Goal: Task Accomplishment & Management: Manage account settings

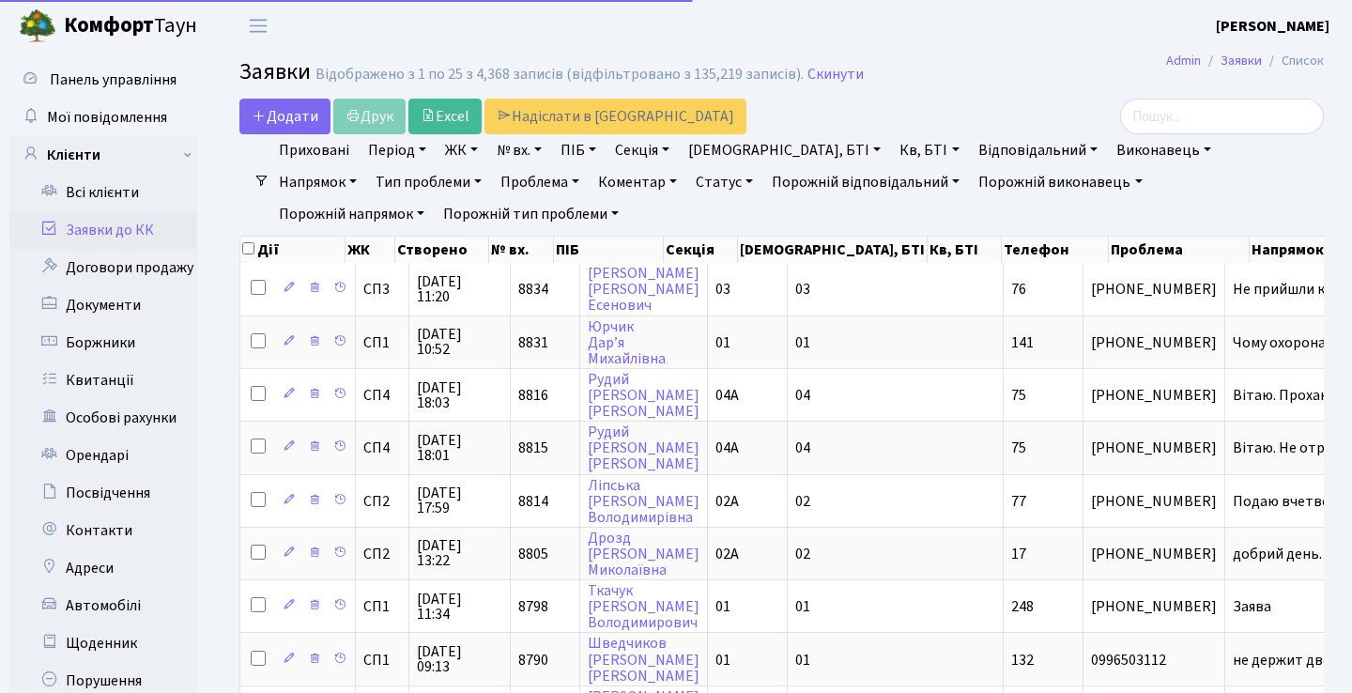
select select "25"
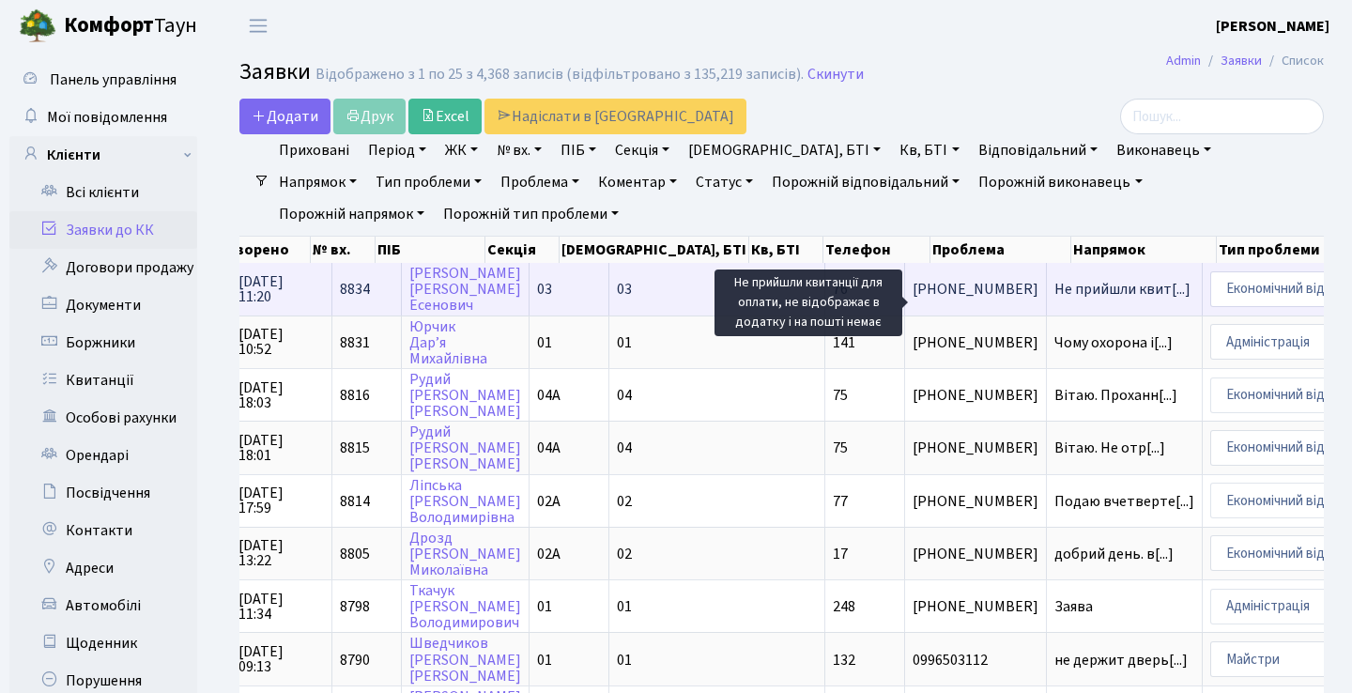
scroll to position [0, 210]
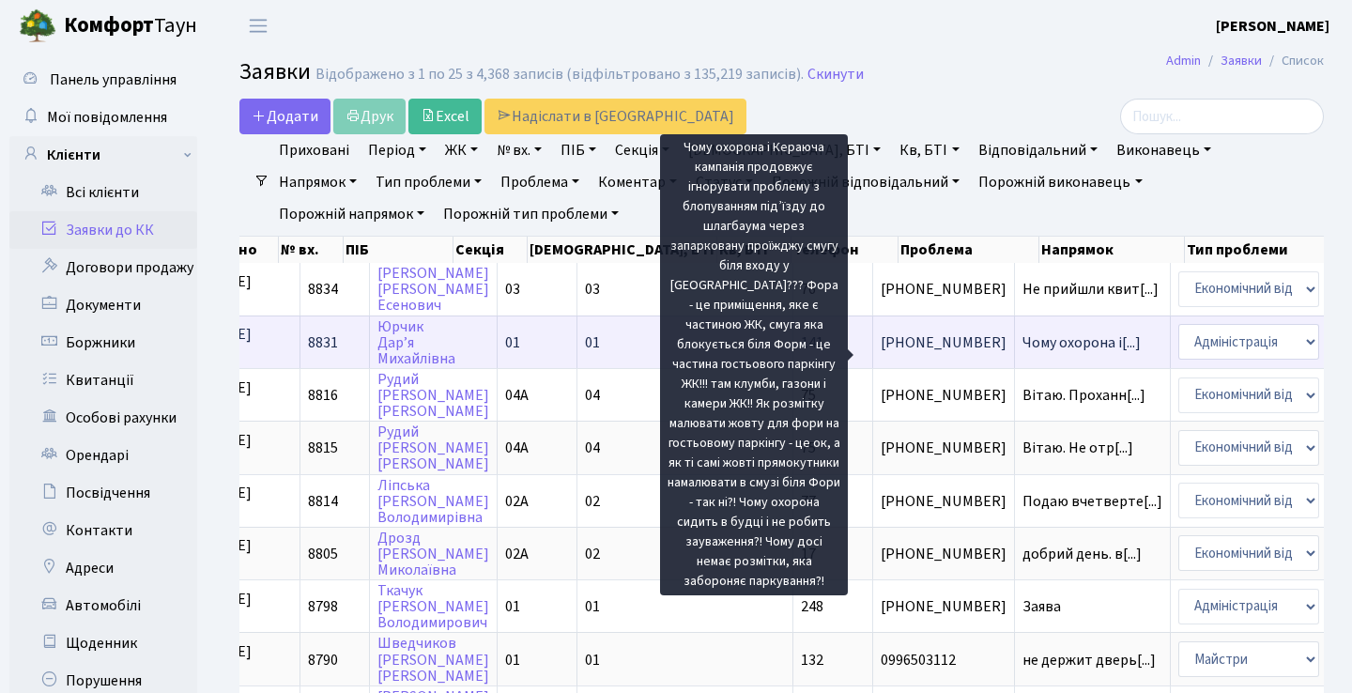
click at [1022, 347] on span "Чому охорона і[...]" at bounding box center [1081, 342] width 118 height 21
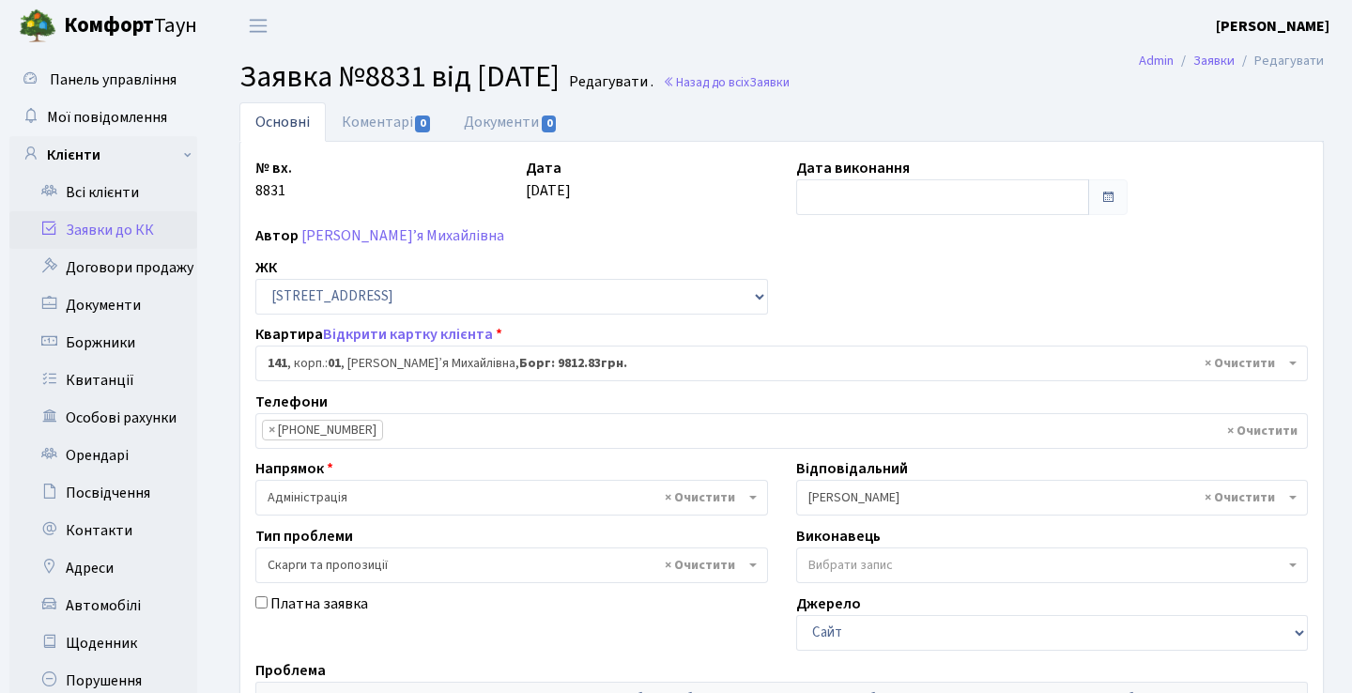
select select "20066"
select select "55"
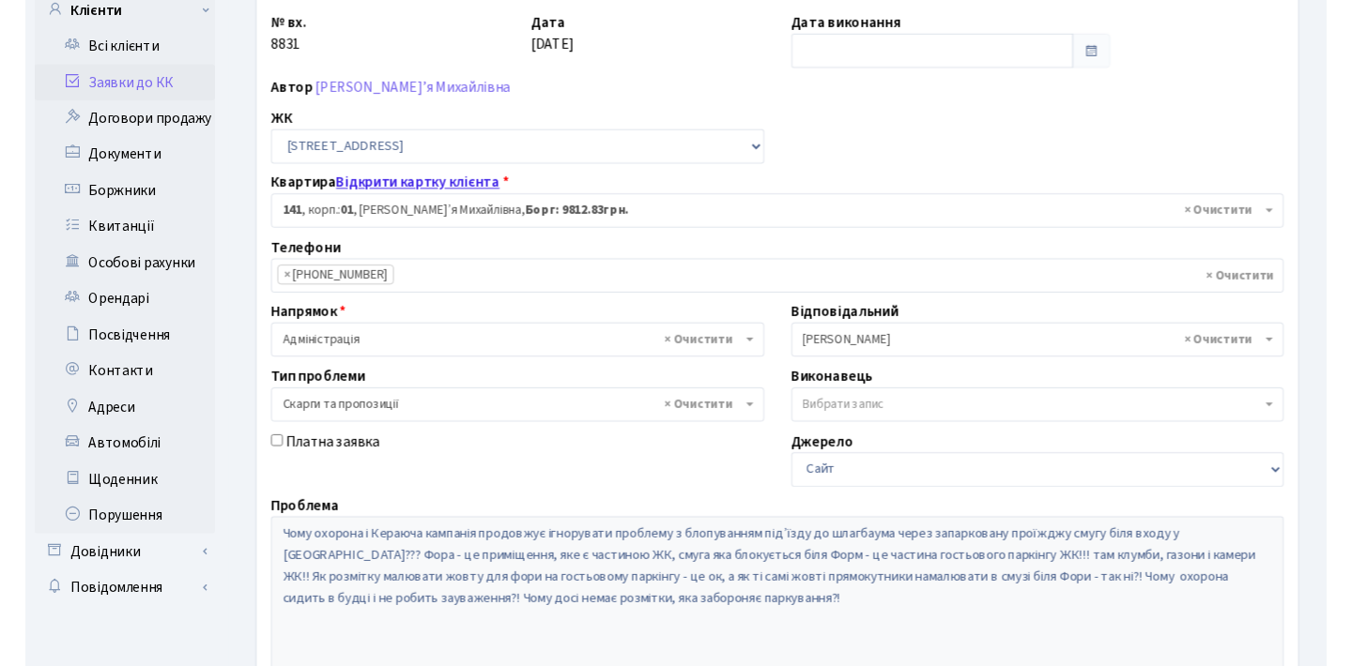
scroll to position [152, 0]
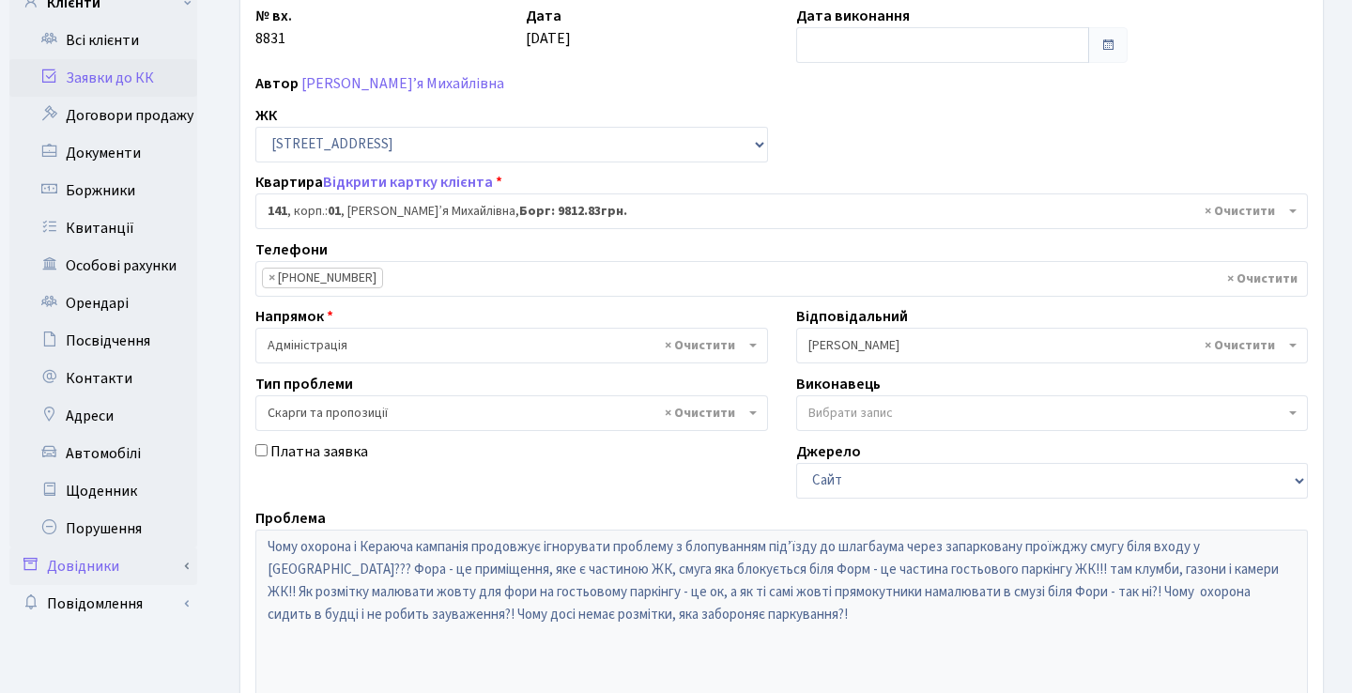
click at [136, 569] on div "Панель управління Мої повідомлення Клієнти Всі клієнти Заявки до КК" at bounding box center [676, 410] width 1352 height 1020
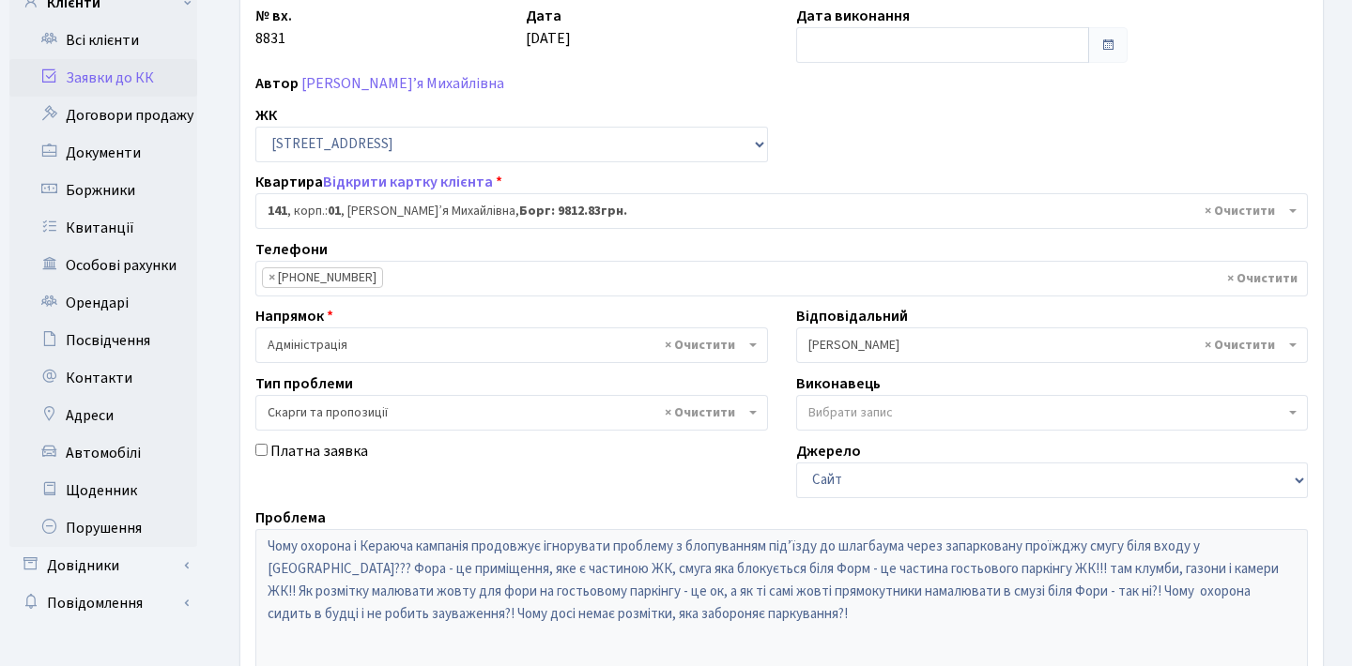
click at [489, 476] on div "Платна заявка" at bounding box center [511, 469] width 541 height 58
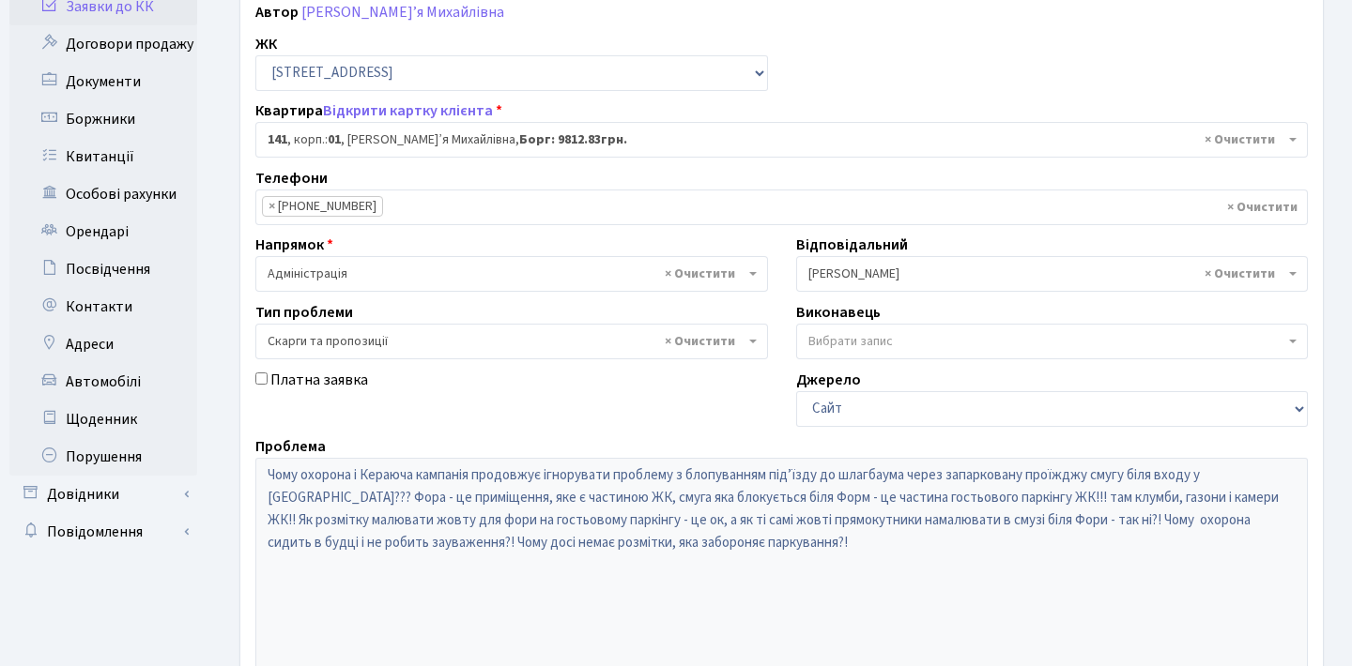
scroll to position [227, 0]
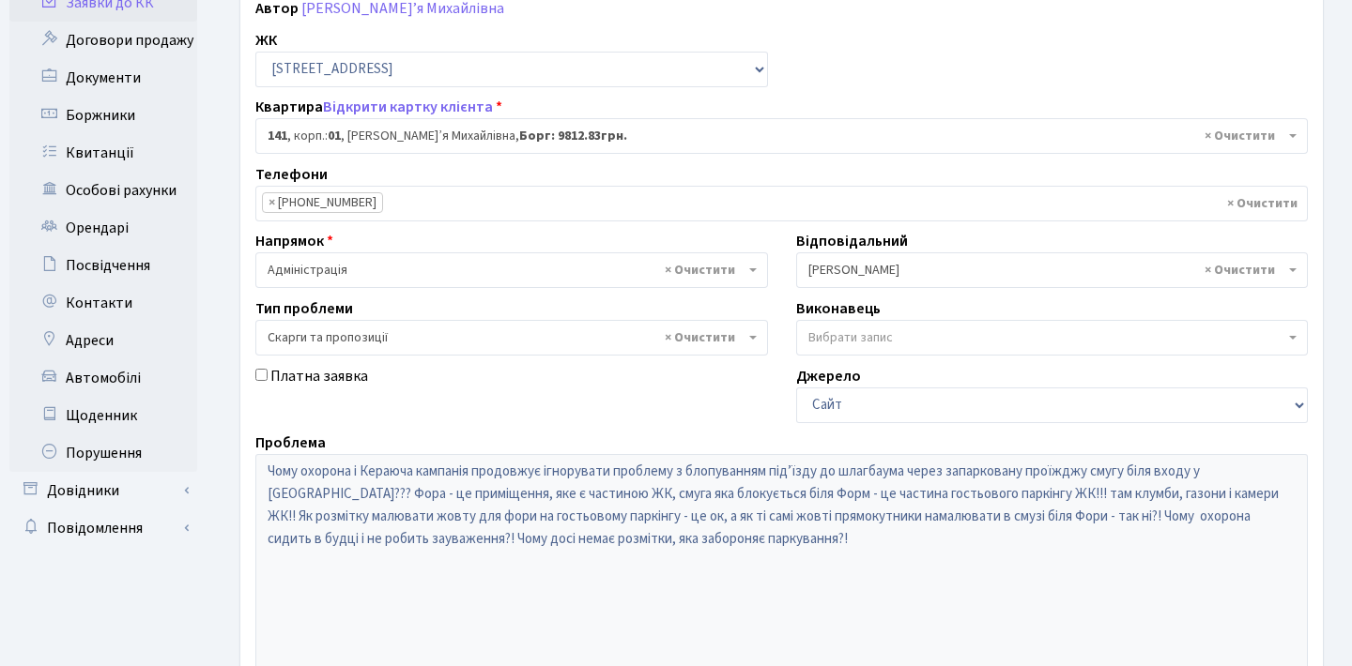
click at [496, 392] on div "Платна заявка" at bounding box center [511, 394] width 541 height 58
click at [155, 6] on link "Заявки до КК" at bounding box center [103, 3] width 188 height 38
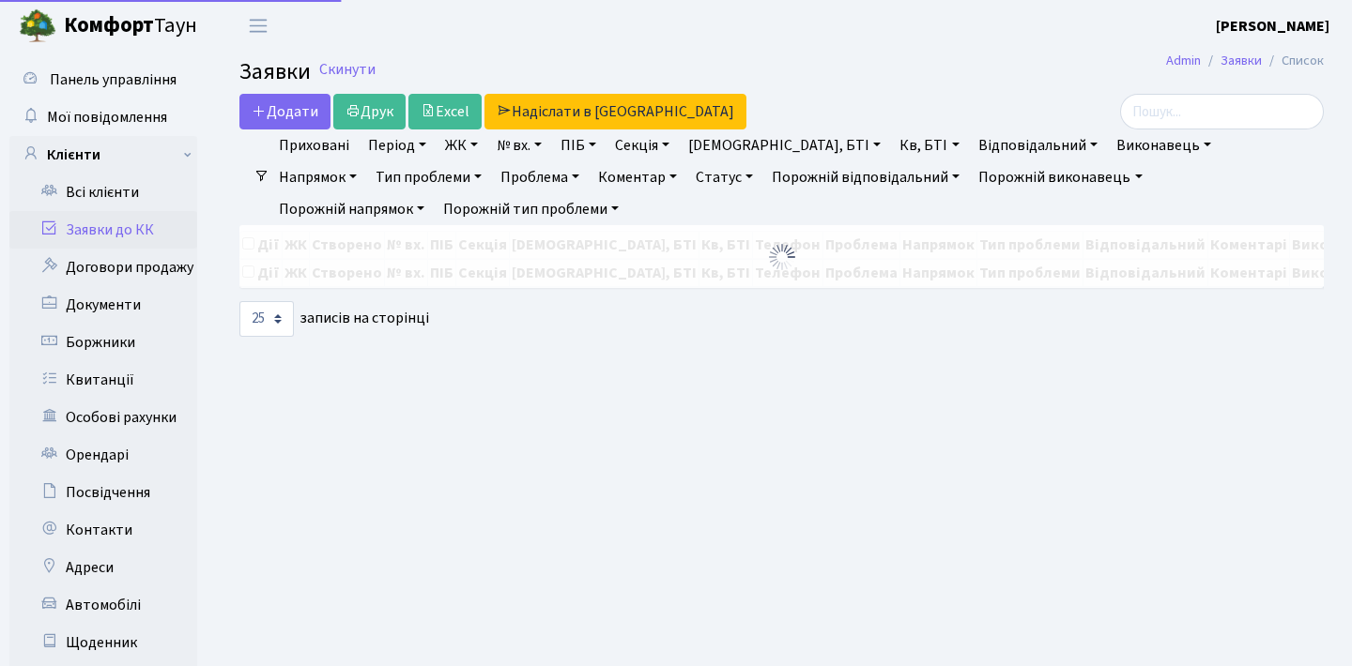
select select "25"
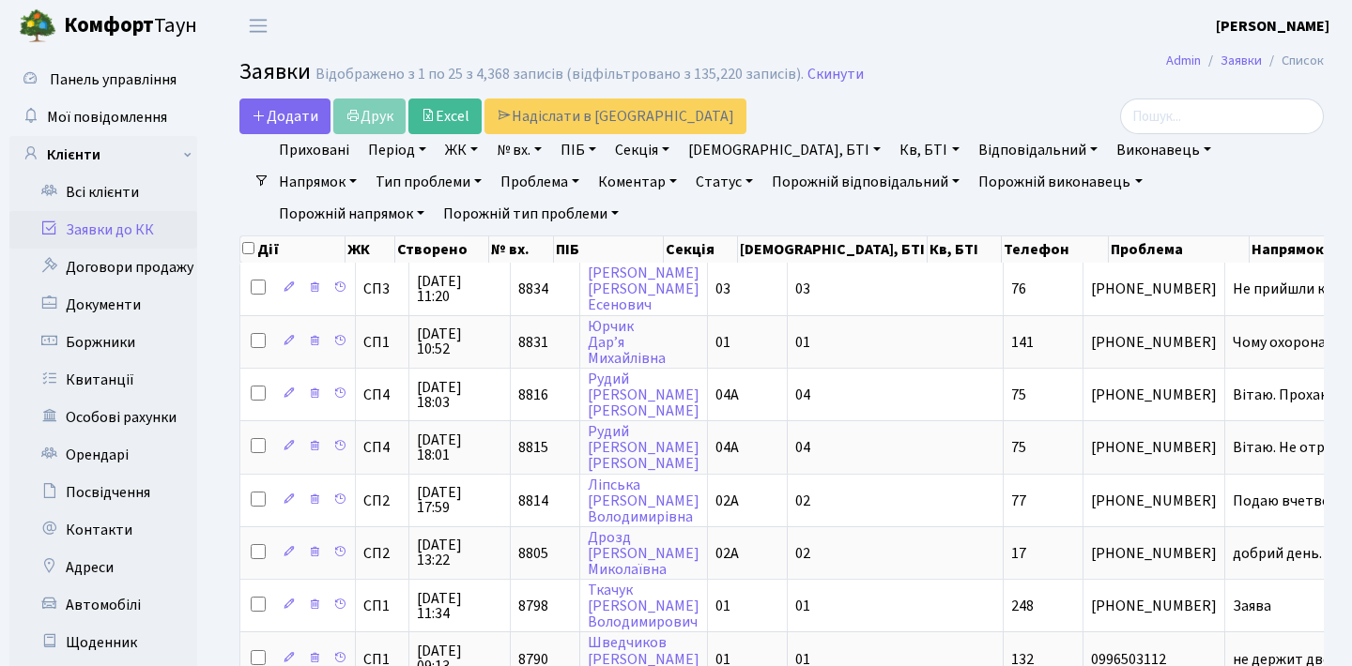
click at [1007, 35] on header "Комфорт Таун Анна Г. Мій обліковий запис Вийти" at bounding box center [676, 26] width 1352 height 52
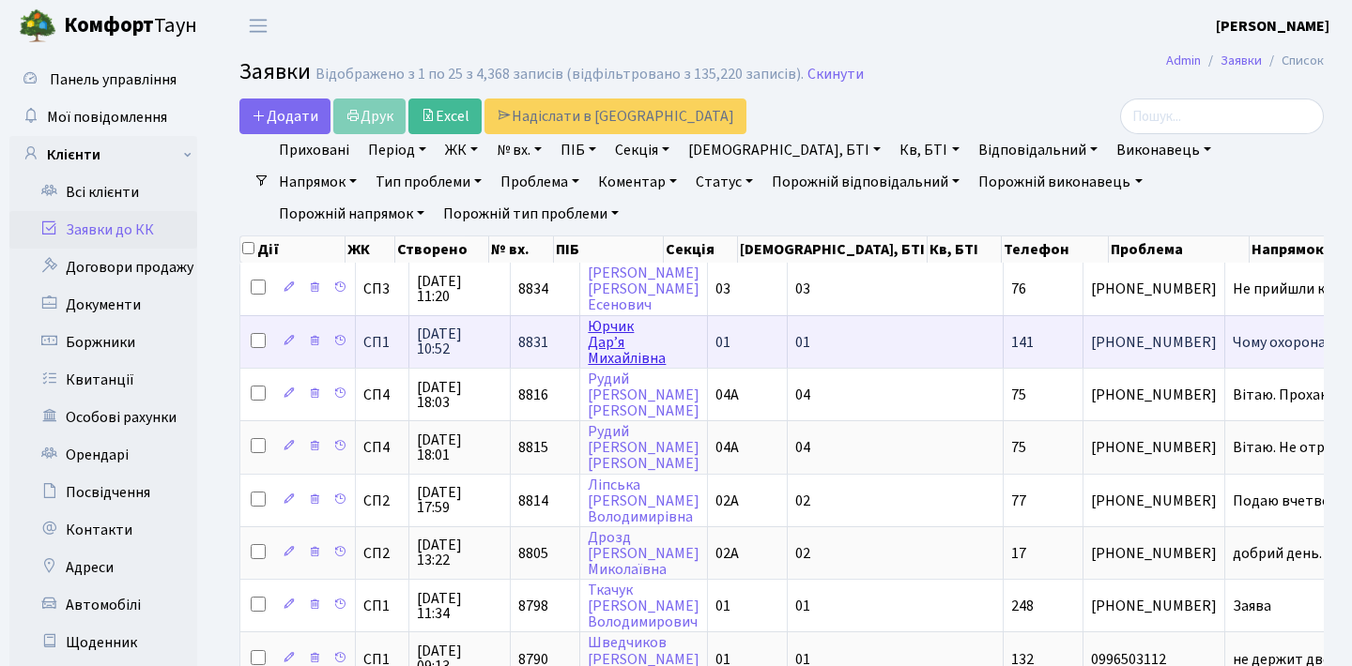
click at [604, 339] on link "[PERSON_NAME]’я Михайлівна" at bounding box center [627, 342] width 78 height 53
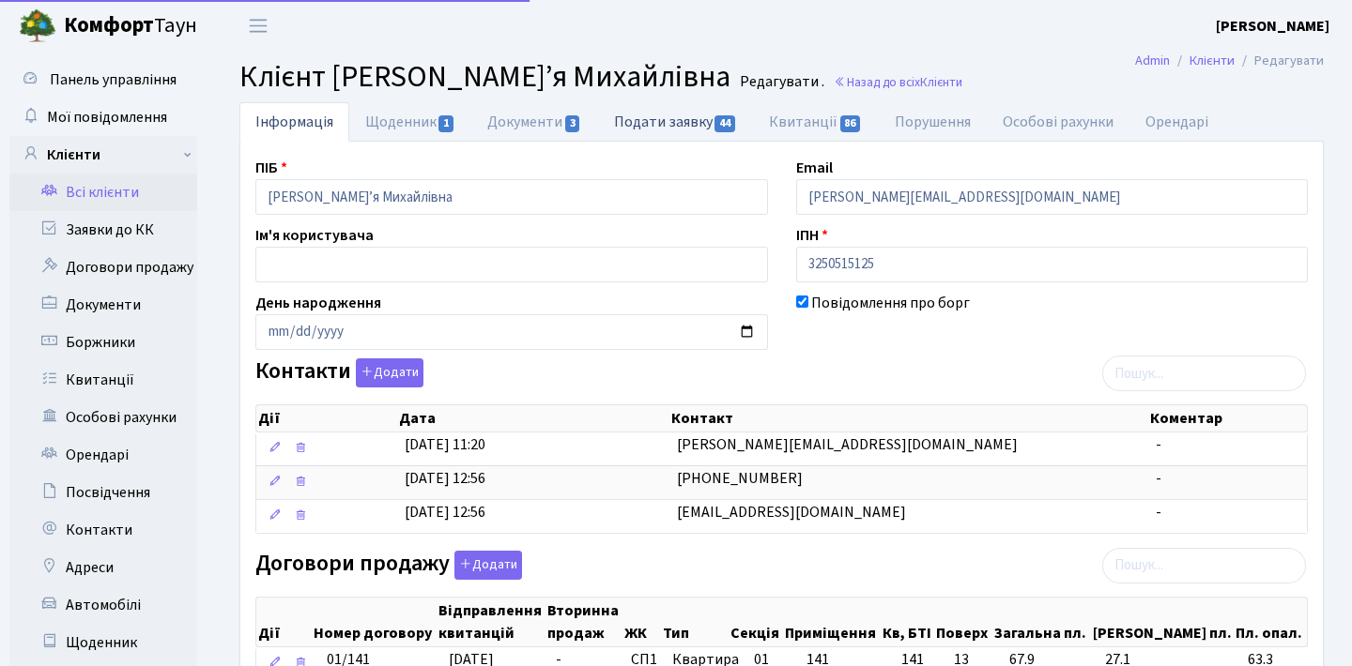
click at [677, 114] on link "Подати заявку 44" at bounding box center [675, 121] width 155 height 38
select select "25"
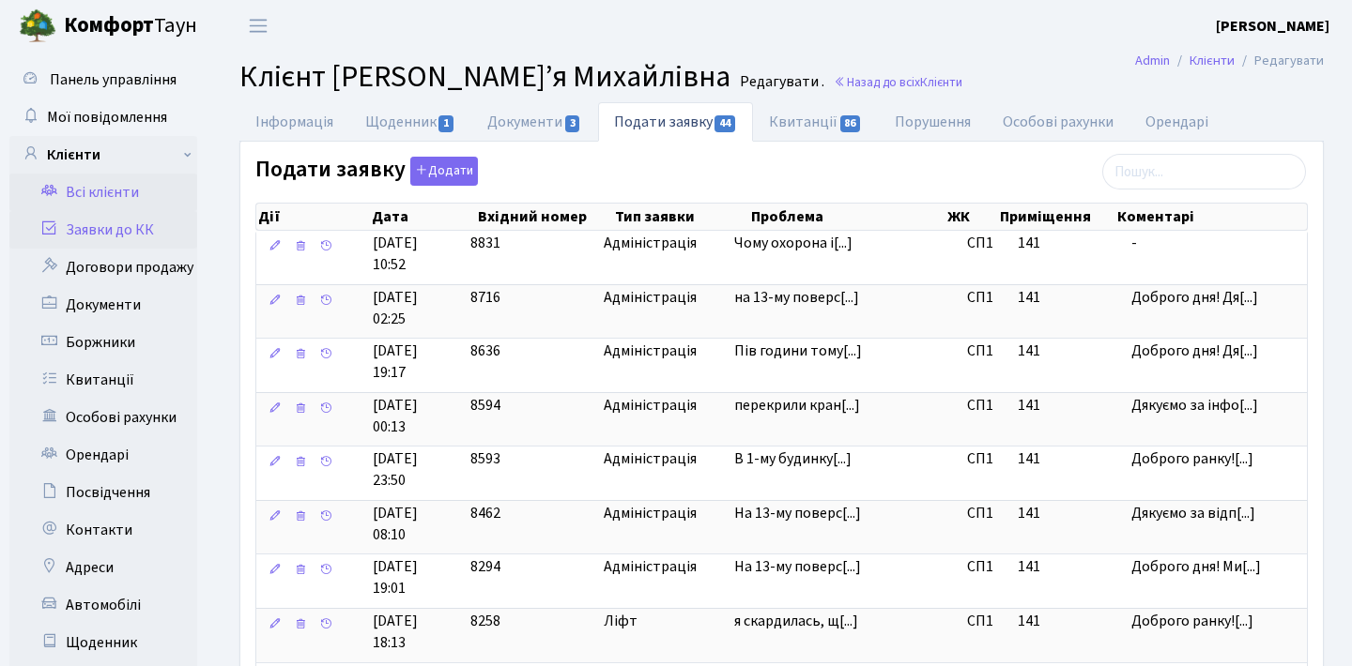
click at [138, 229] on link "Заявки до КК" at bounding box center [103, 230] width 188 height 38
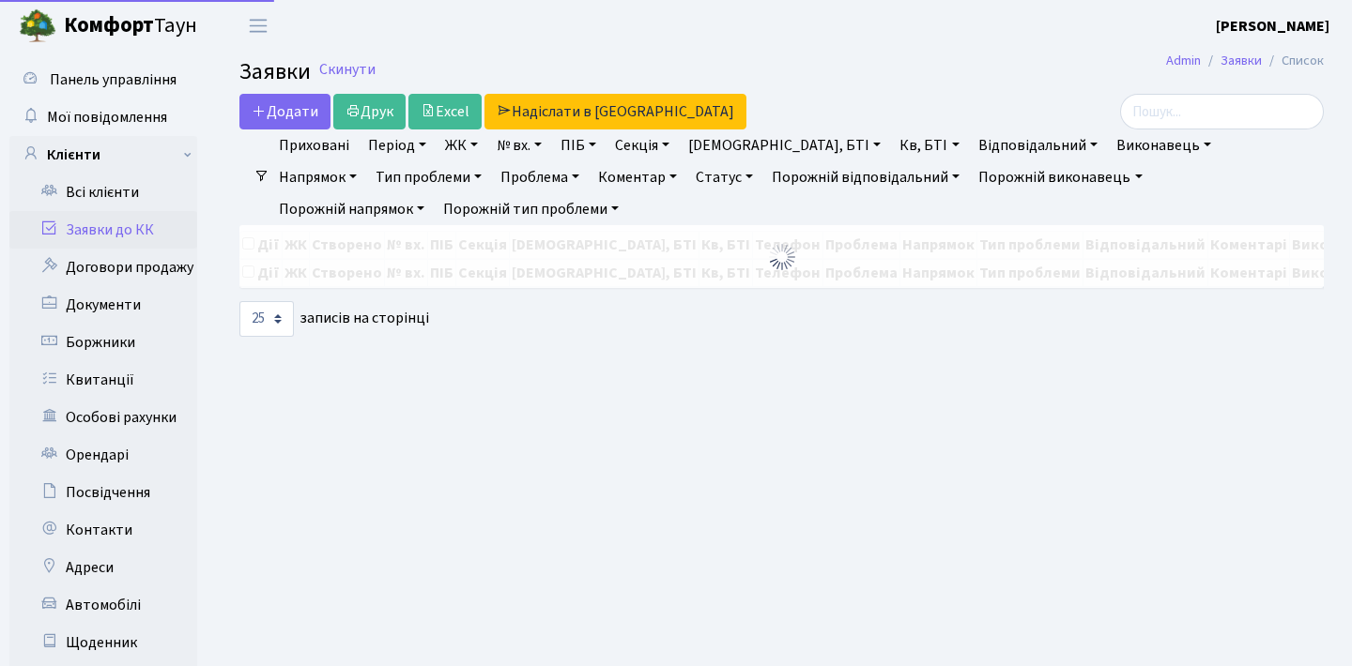
select select "25"
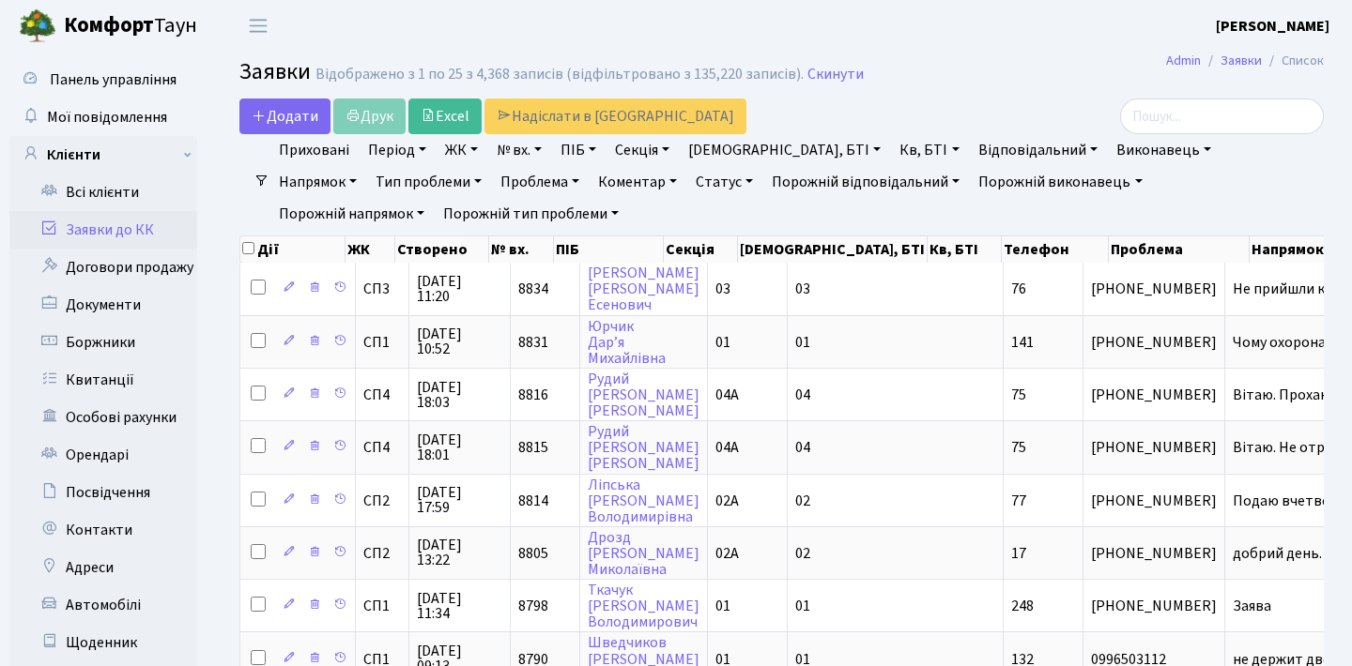
click at [925, 75] on h2 "Заявки Відображено з 1 по 25 з 4,368 записів (відфільтровано з 135,220 записів)…" at bounding box center [781, 75] width 1084 height 32
click at [925, 74] on h2 "Заявки Відображено з 1 по 25 з 4,368 записів (відфільтровано з 135,220 записів)…" at bounding box center [781, 75] width 1084 height 32
click at [108, 225] on link "Заявки до КК" at bounding box center [103, 230] width 188 height 38
select select "25"
